Goal: Information Seeking & Learning: Learn about a topic

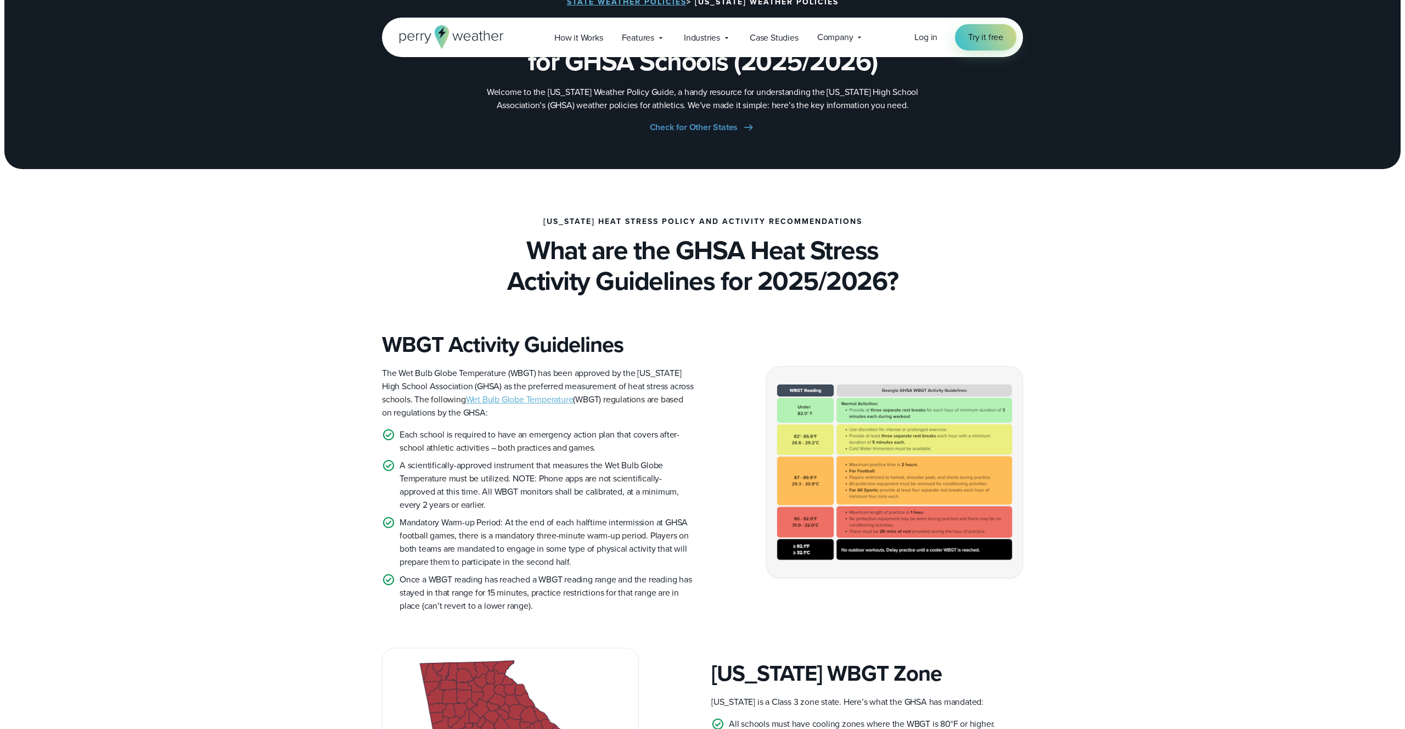
scroll to position [120, 0]
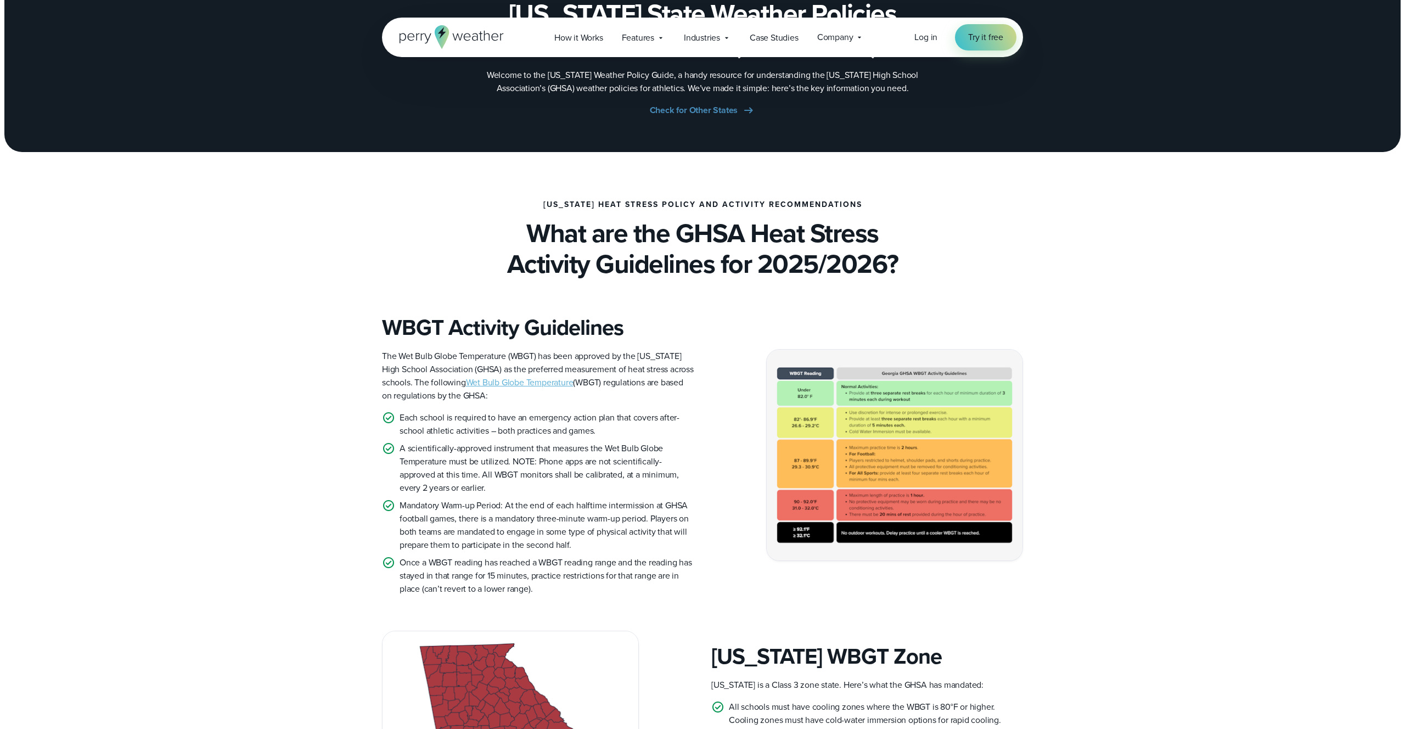
click at [899, 430] on img at bounding box center [895, 455] width 256 height 210
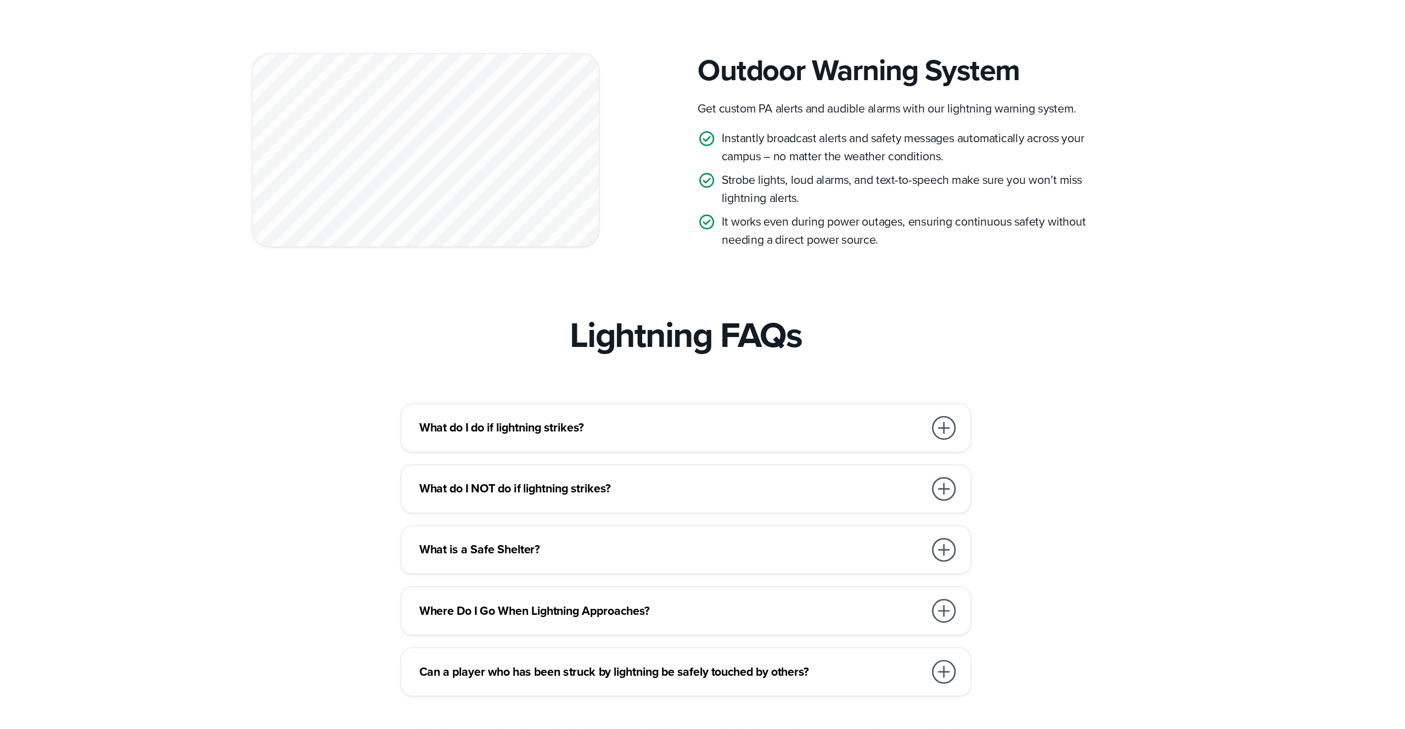
scroll to position [2906, 0]
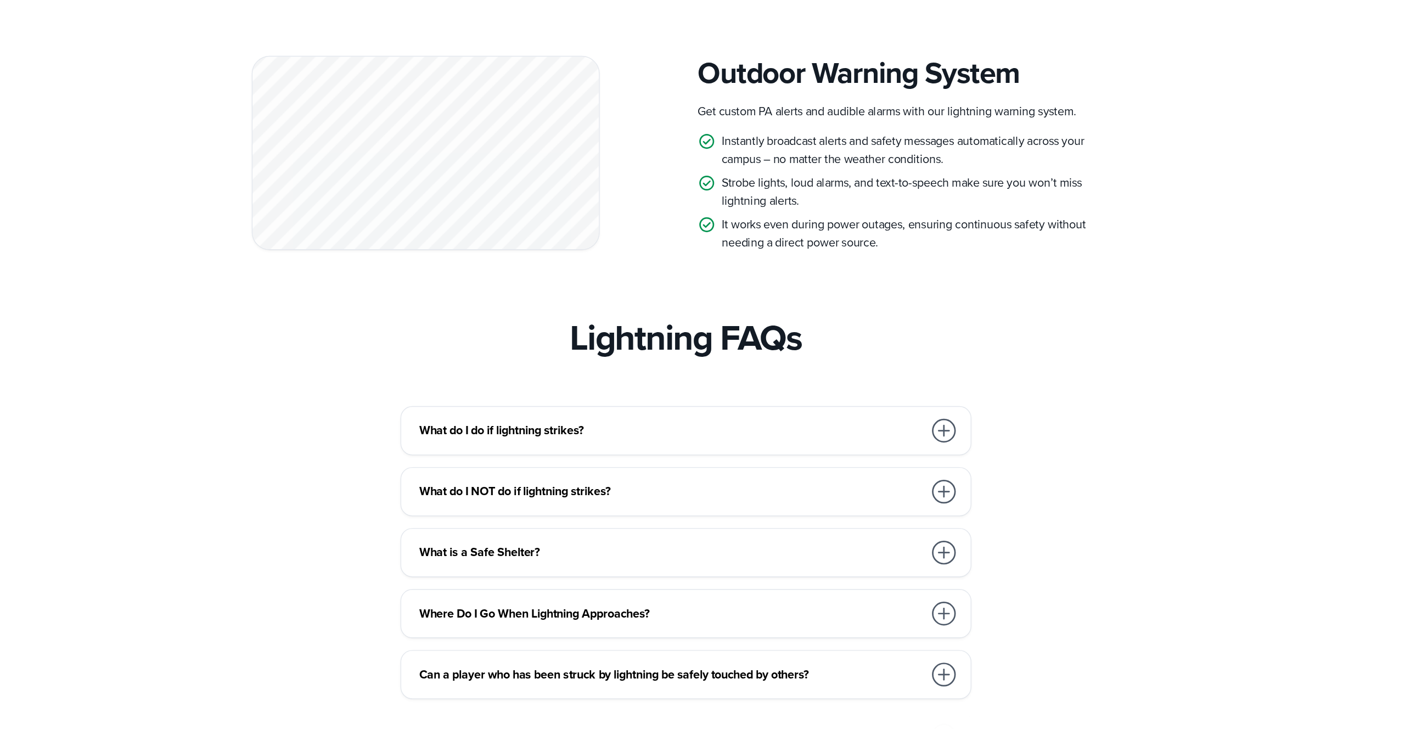
click at [655, 514] on h3 "What do I do if lightning strikes?" at bounding box center [691, 506] width 372 height 13
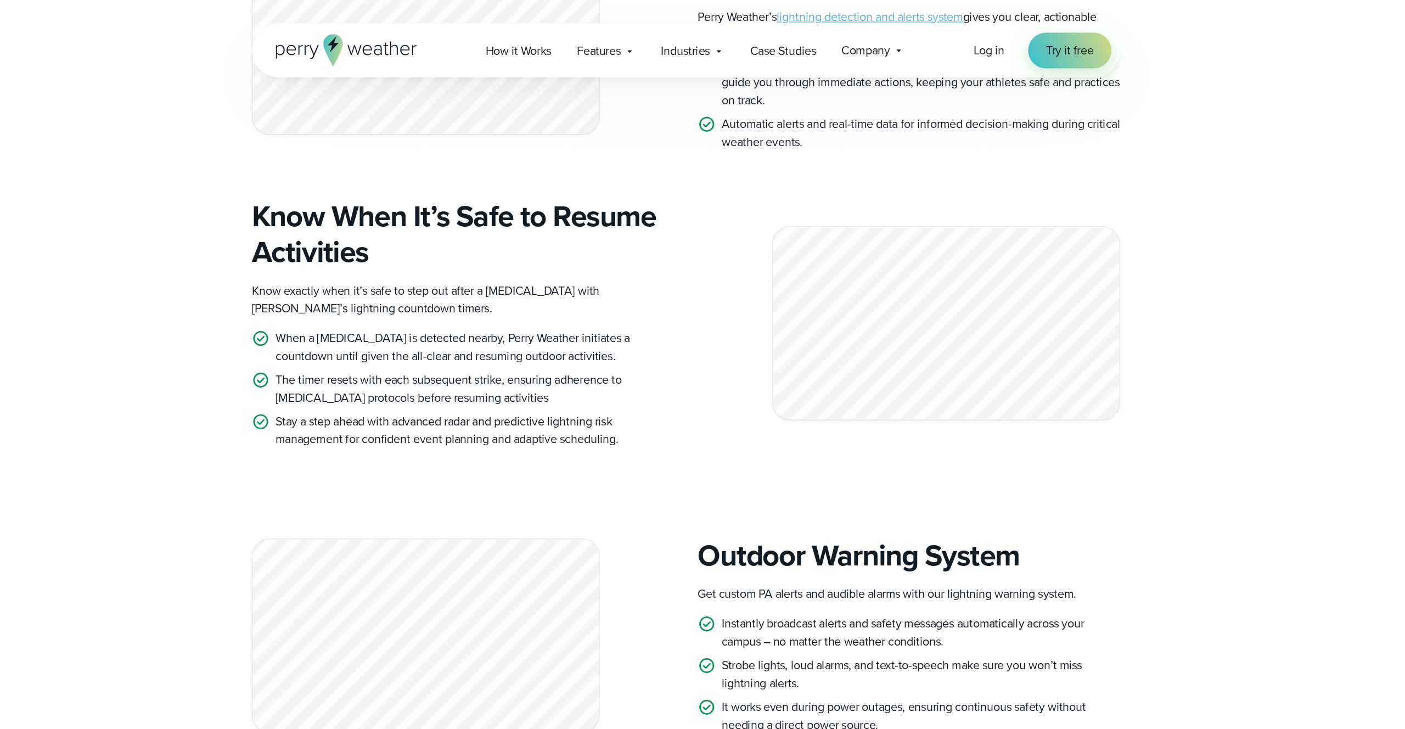
scroll to position [2623, 0]
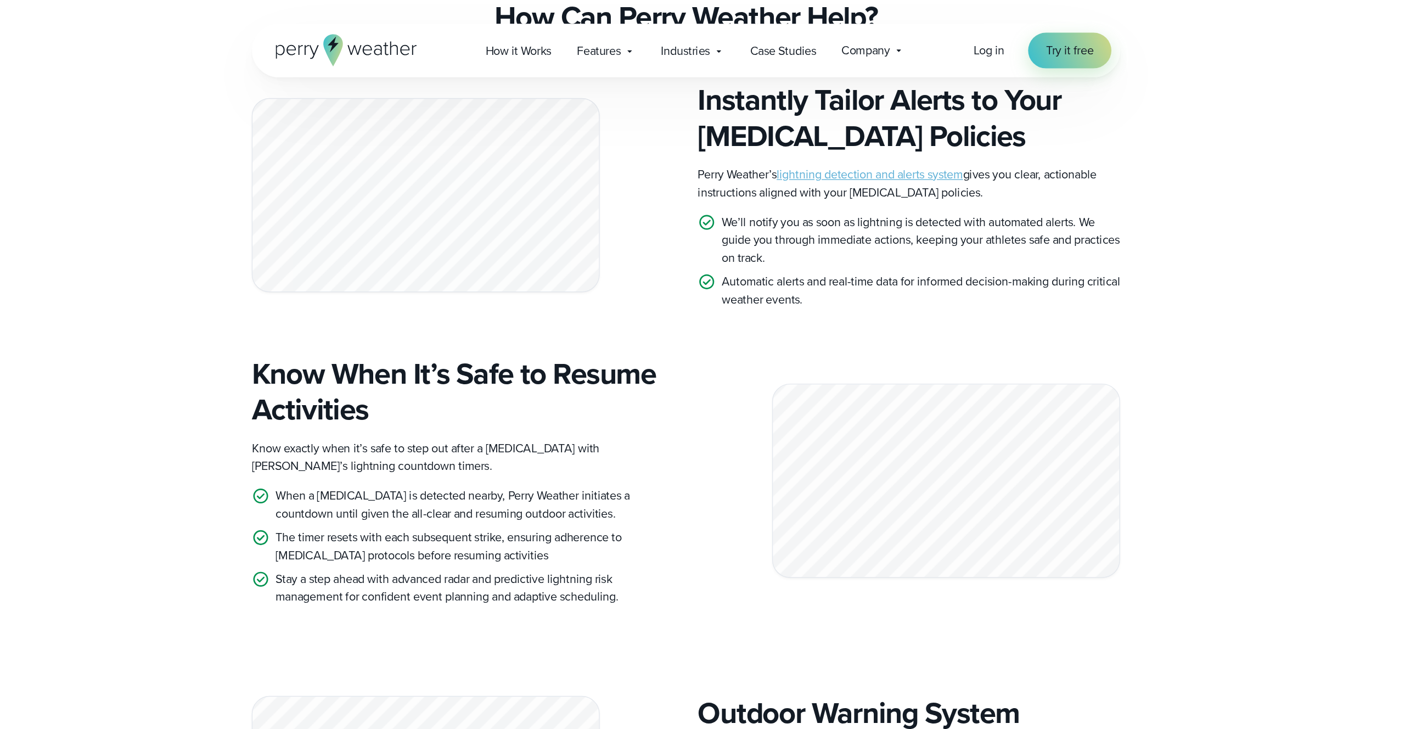
click at [840, 135] on link "lightning detection and alerts system" at bounding box center [838, 128] width 138 height 13
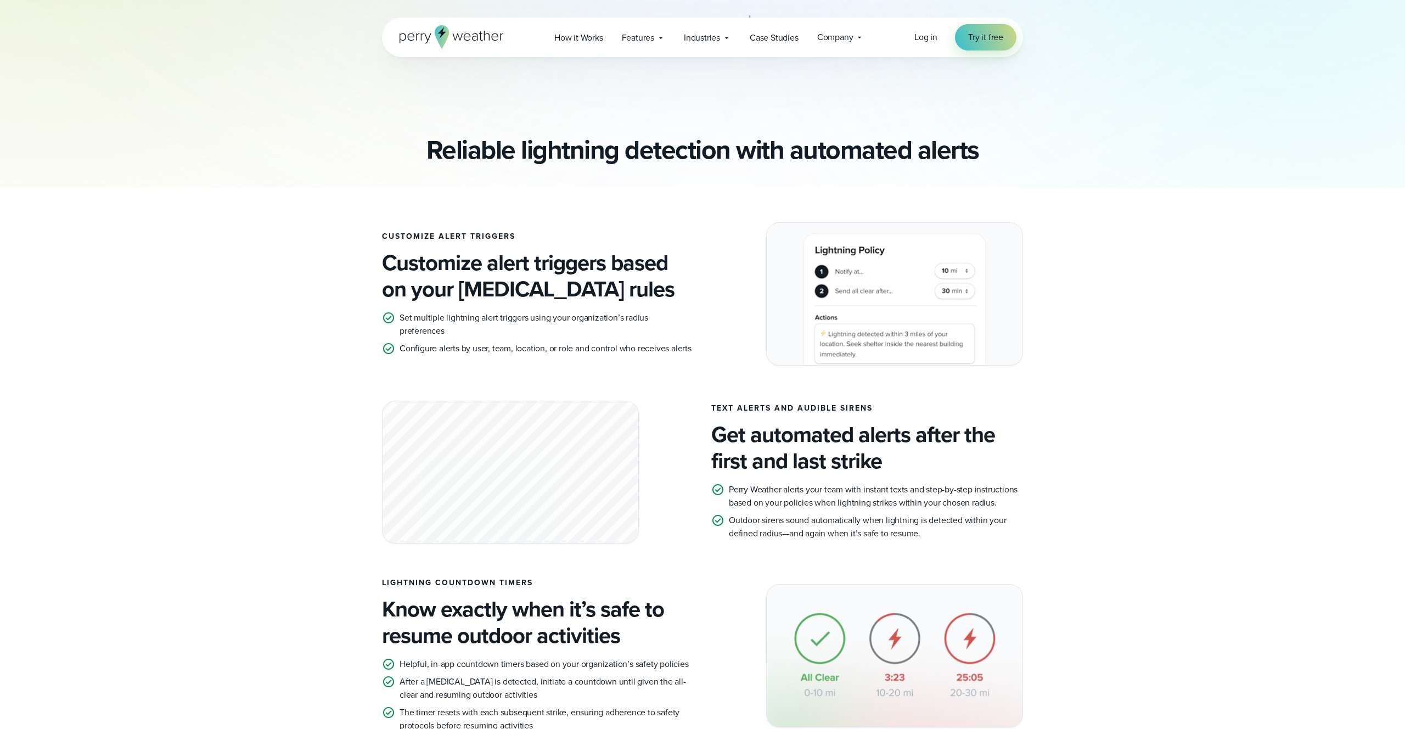
scroll to position [778, 0]
